Goal: Download file/media

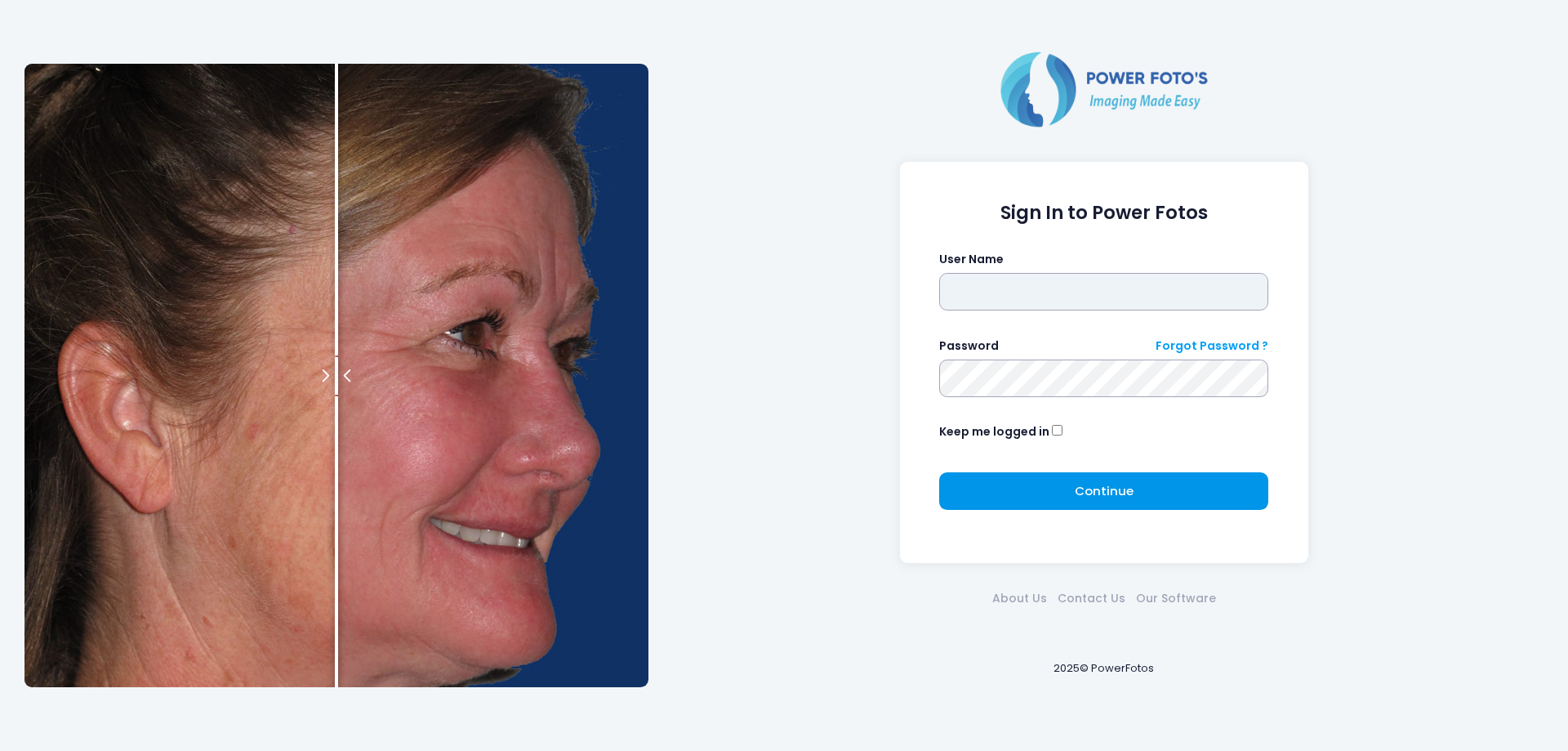
type input "*******"
click at [1038, 497] on button "Continue Please wait..." at bounding box center [1104, 491] width 329 height 37
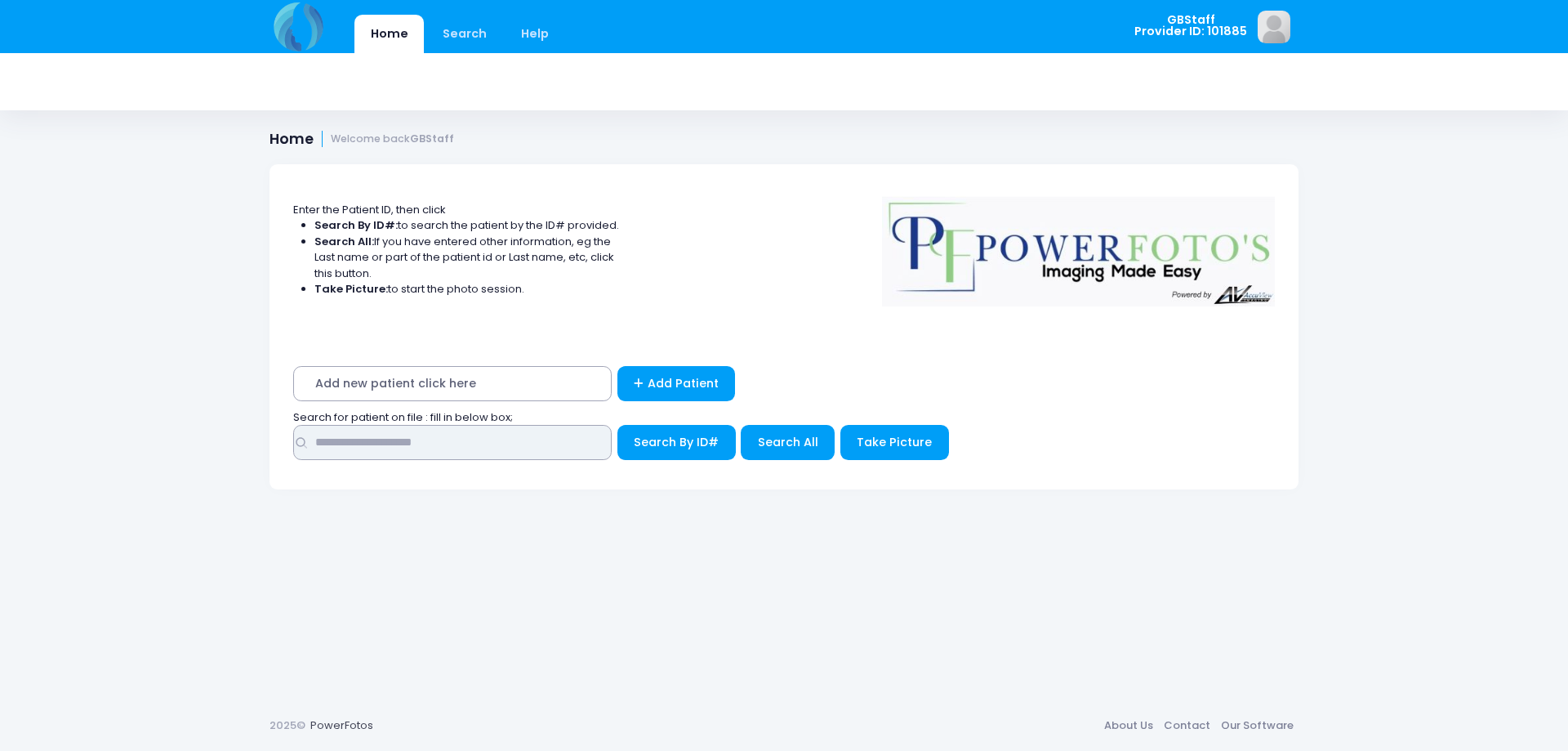
click at [479, 450] on input "text" at bounding box center [452, 442] width 319 height 35
type input "*****"
click at [663, 448] on span "Search By ID#" at bounding box center [676, 442] width 85 height 16
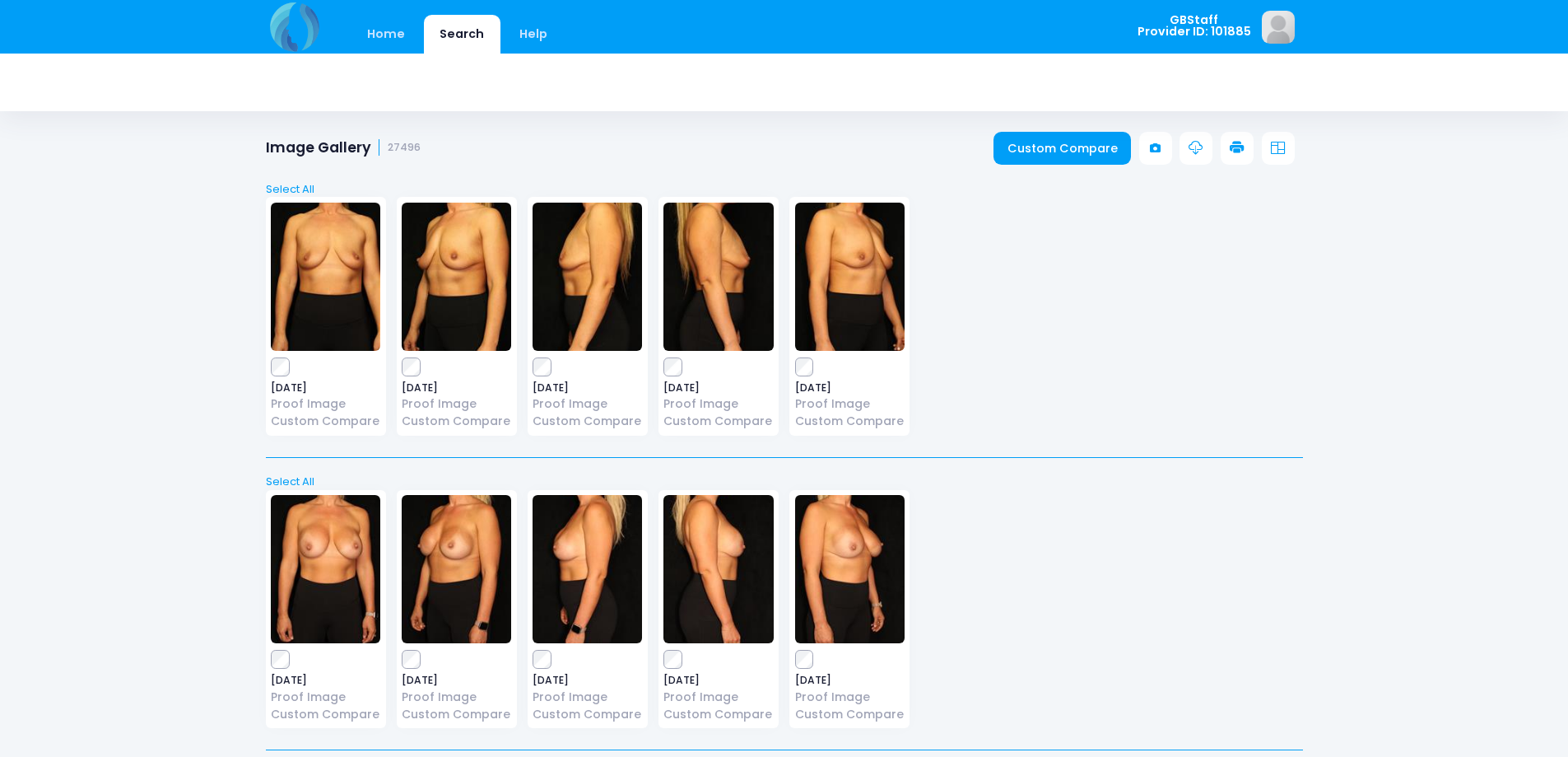
click at [1234, 152] on icon at bounding box center [1237, 148] width 15 height 15
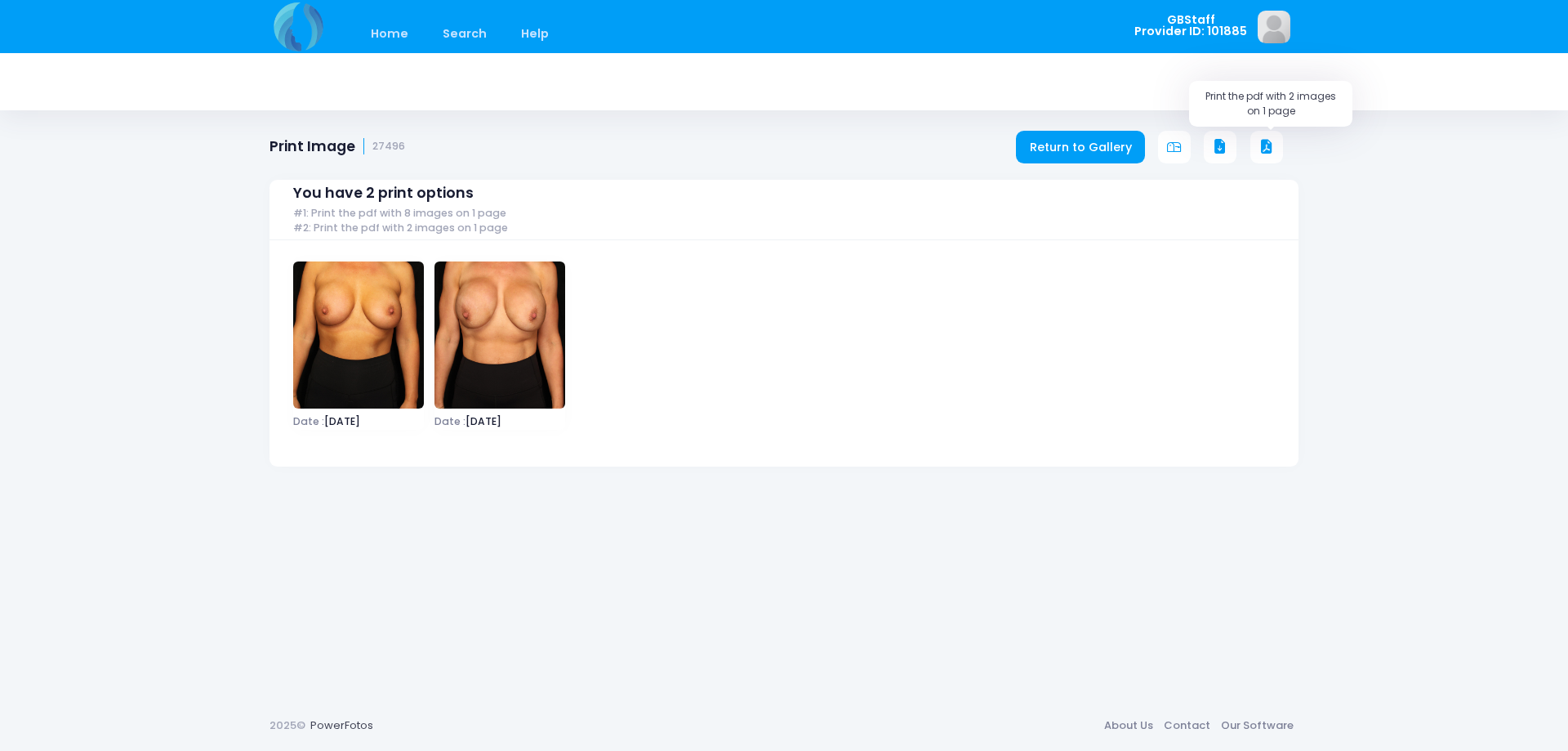
click at [1271, 145] on icon at bounding box center [1267, 147] width 15 height 15
click at [1275, 149] on button at bounding box center [1267, 148] width 33 height 33
click at [1105, 145] on link "Return to Gallery" at bounding box center [1080, 148] width 129 height 33
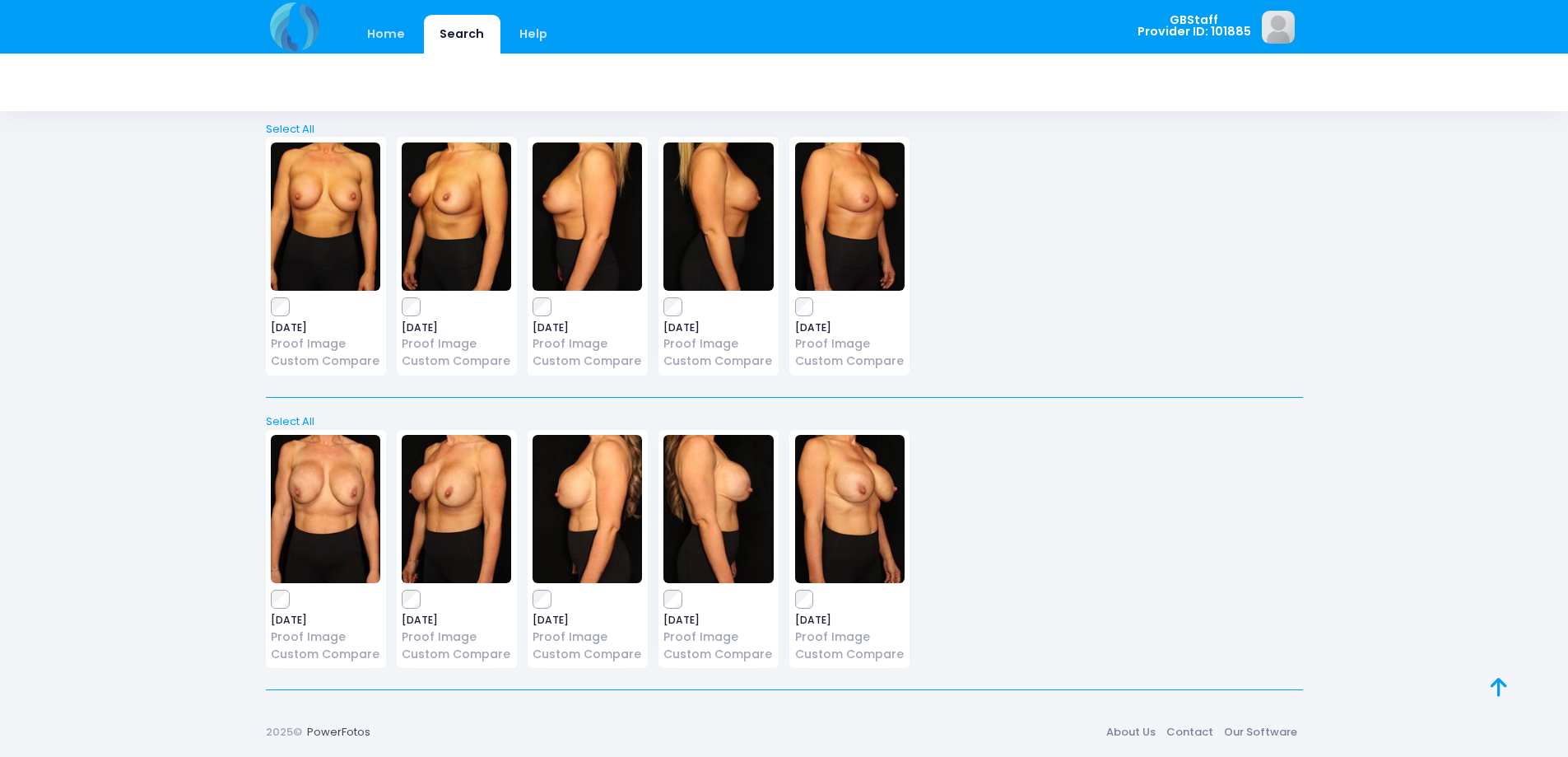
scroll to position [647, 0]
click at [425, 305] on label at bounding box center [456, 306] width 109 height 17
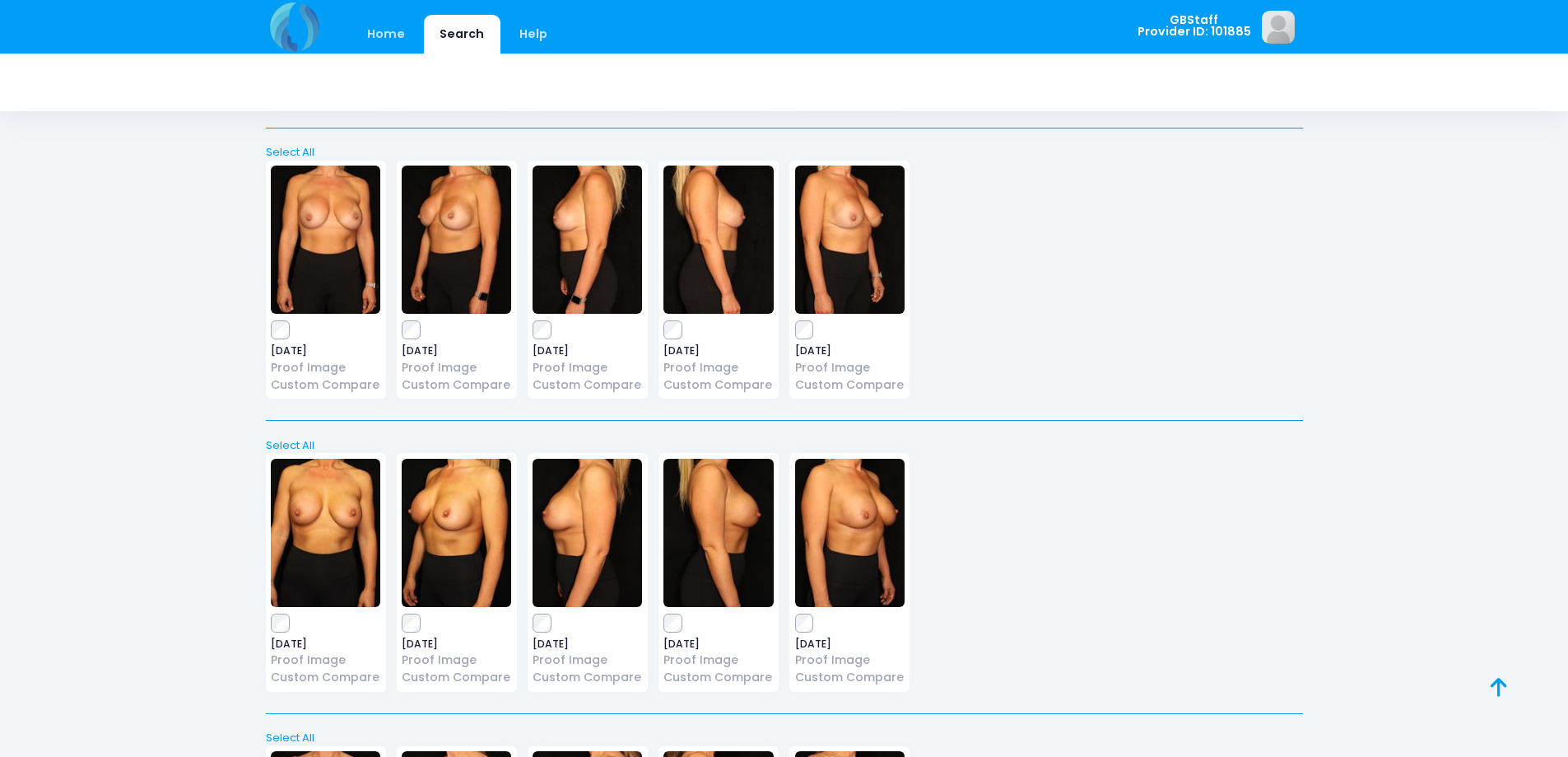
scroll to position [0, 0]
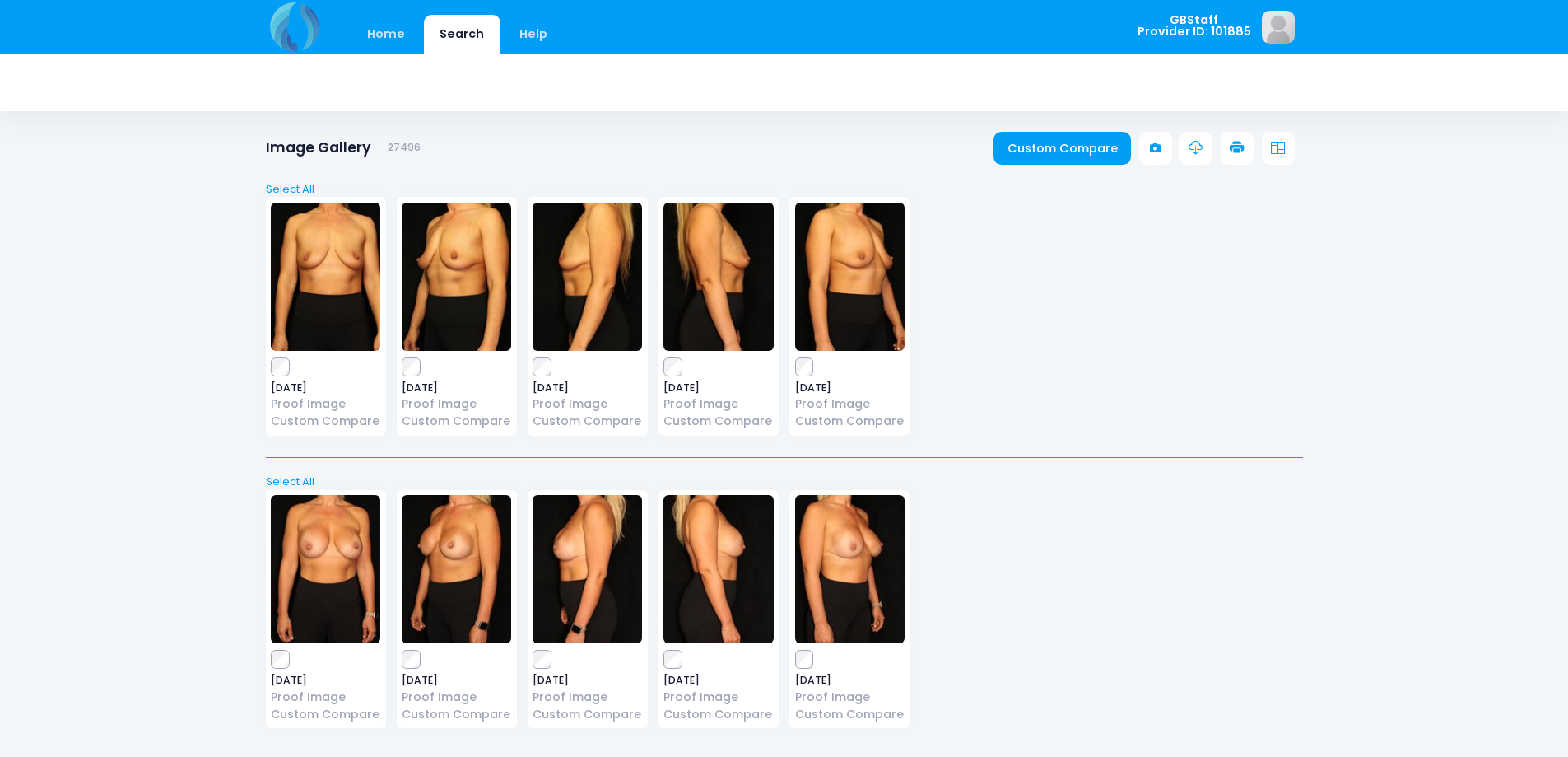
click at [1239, 150] on icon at bounding box center [1237, 148] width 15 height 15
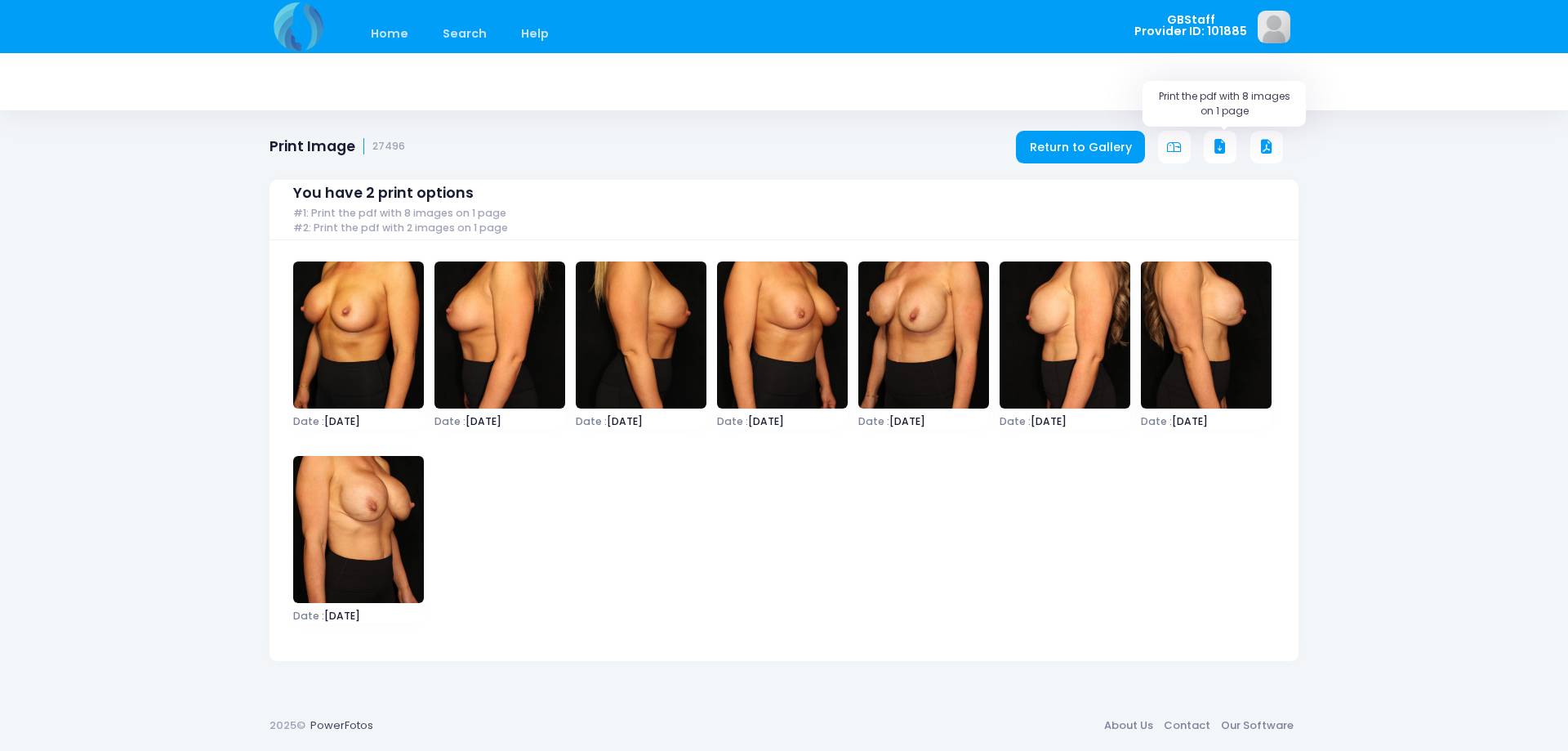
click at [1225, 145] on icon at bounding box center [1220, 147] width 15 height 15
drag, startPoint x: 1097, startPoint y: 146, endPoint x: 1031, endPoint y: 326, distance: 191.7
click at [1097, 146] on link "Return to Gallery" at bounding box center [1080, 148] width 129 height 33
